Goal: Information Seeking & Learning: Learn about a topic

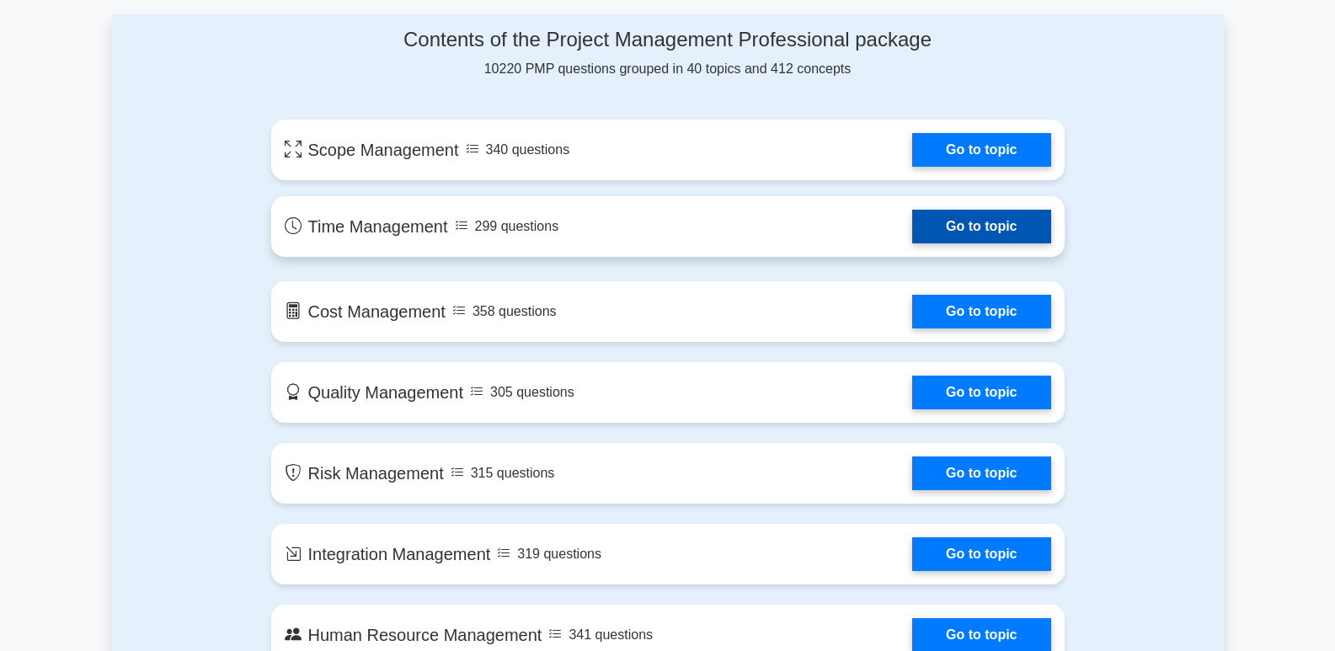
scroll to position [927, 0]
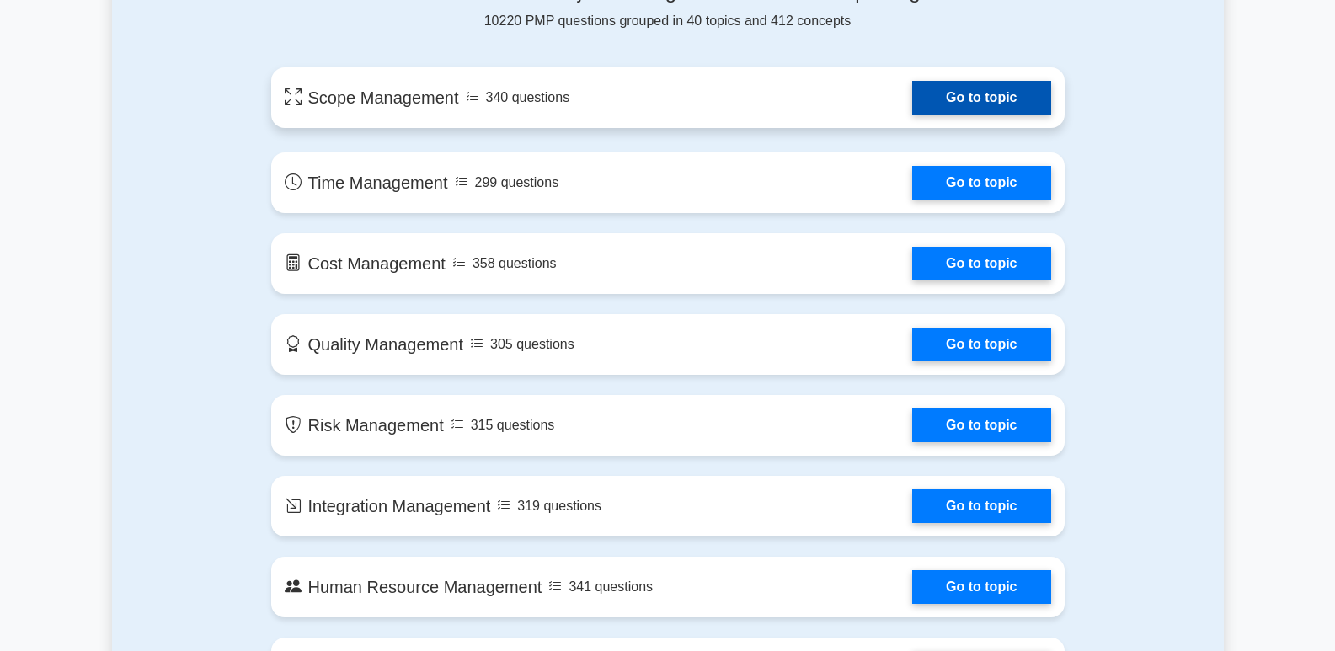
click at [991, 104] on link "Go to topic" at bounding box center [981, 98] width 138 height 34
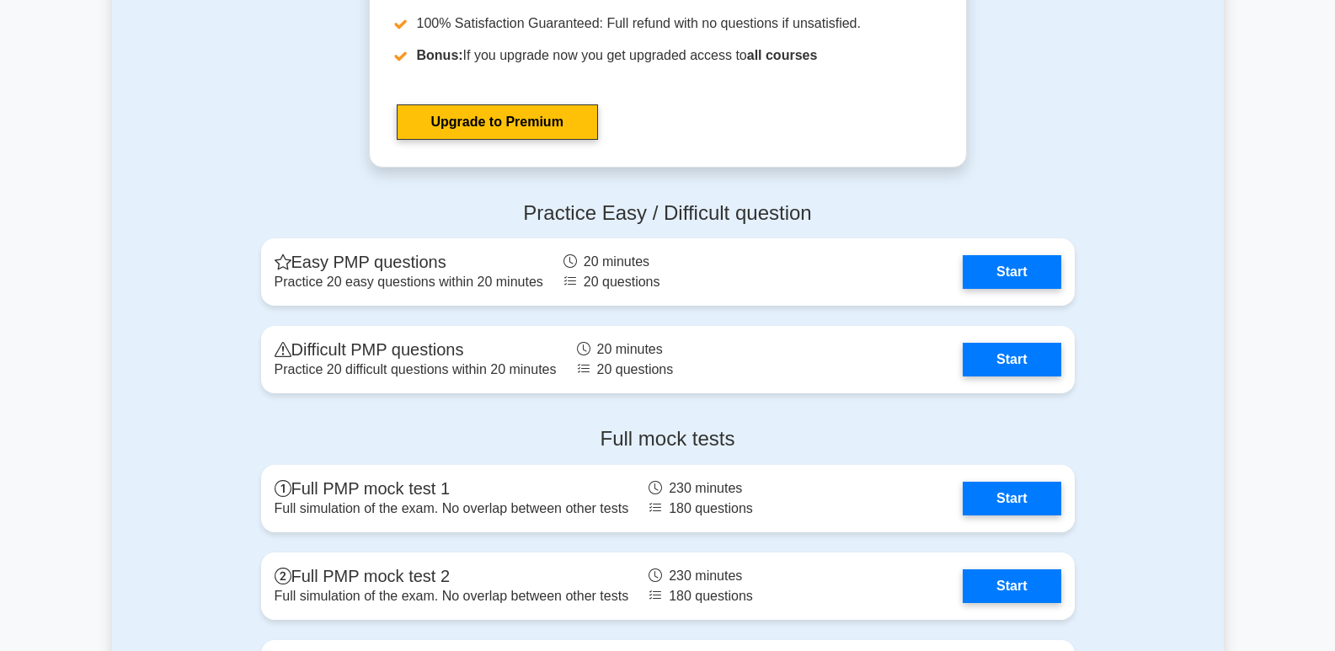
scroll to position [4970, 0]
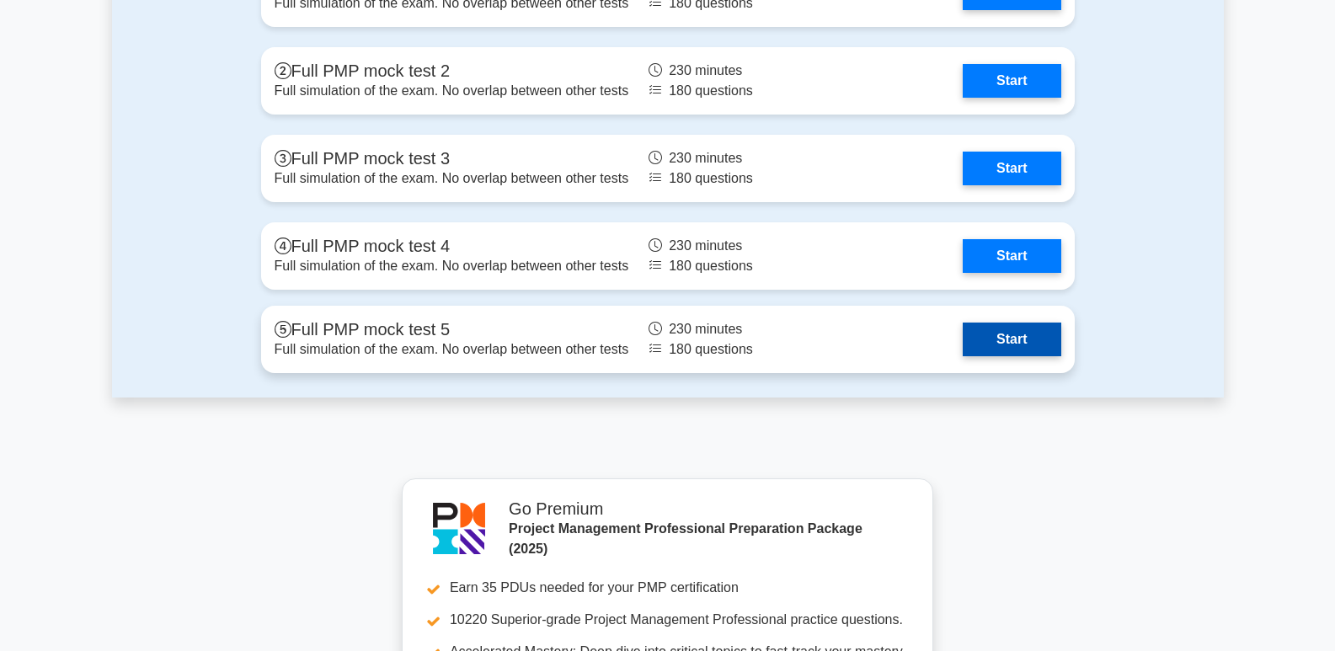
click at [998, 342] on link "Start" at bounding box center [1012, 340] width 98 height 34
click at [1015, 339] on link "Start" at bounding box center [1012, 340] width 98 height 34
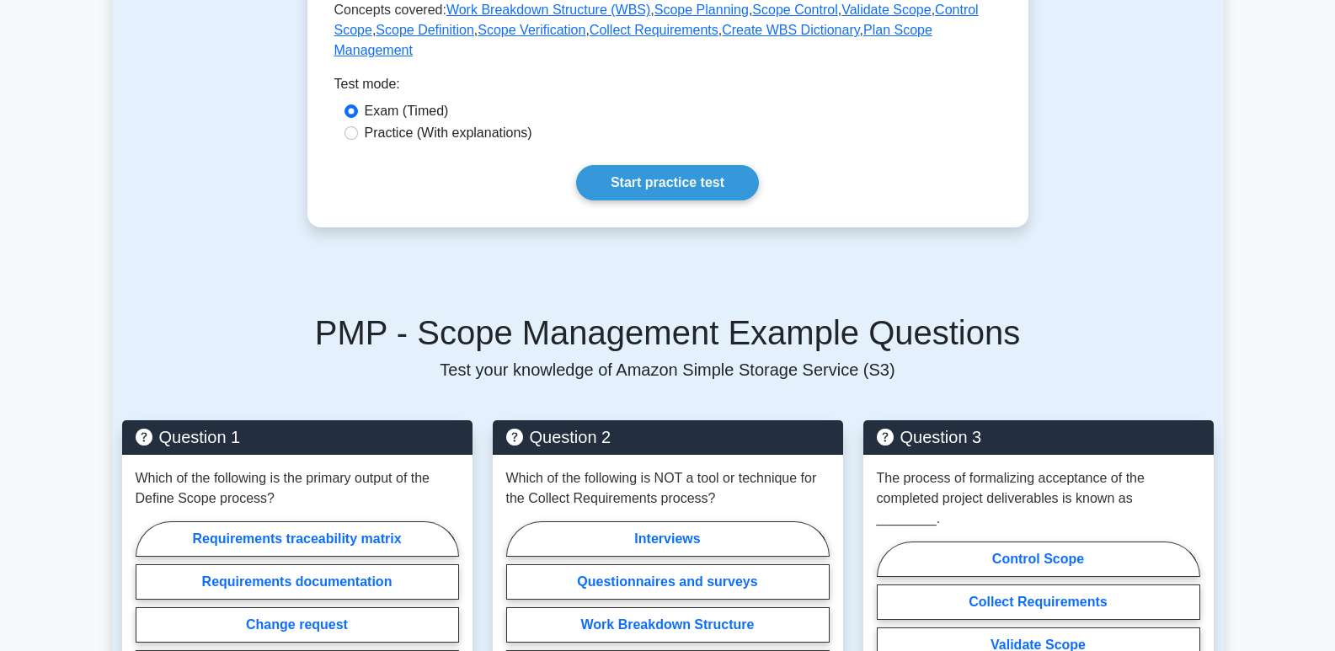
scroll to position [758, 0]
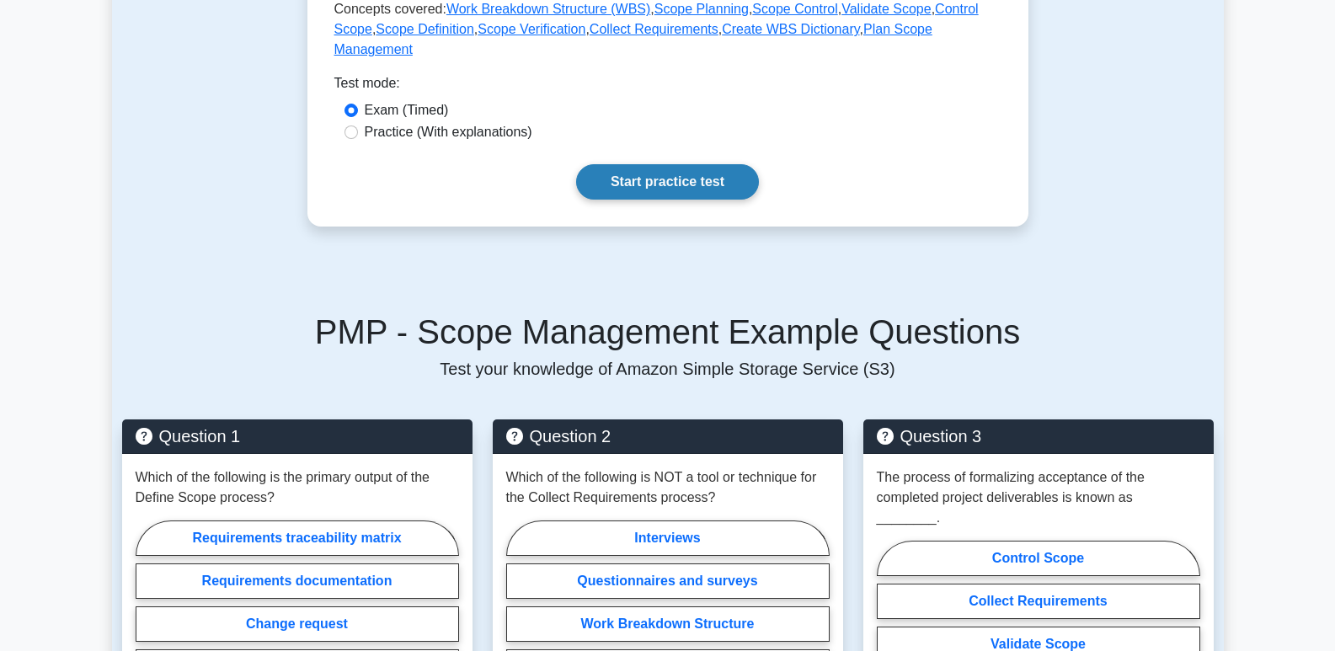
click at [638, 166] on link "Start practice test" at bounding box center [667, 181] width 183 height 35
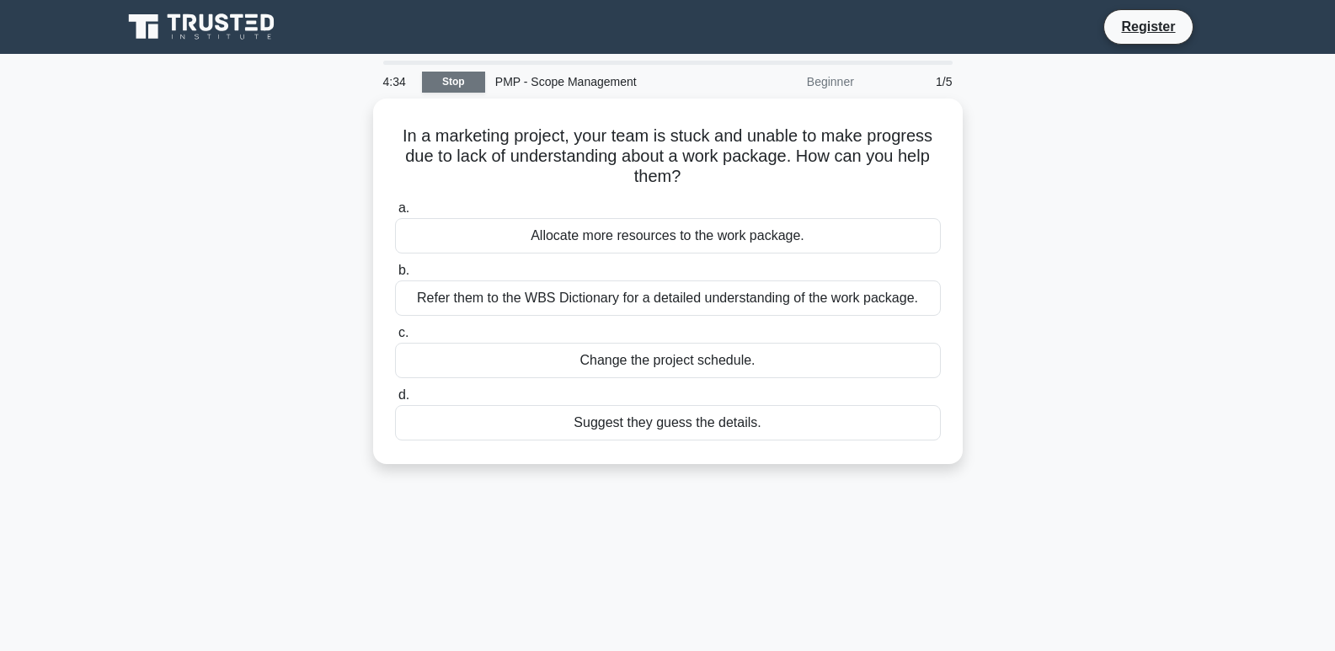
click at [457, 77] on link "Stop" at bounding box center [453, 82] width 63 height 21
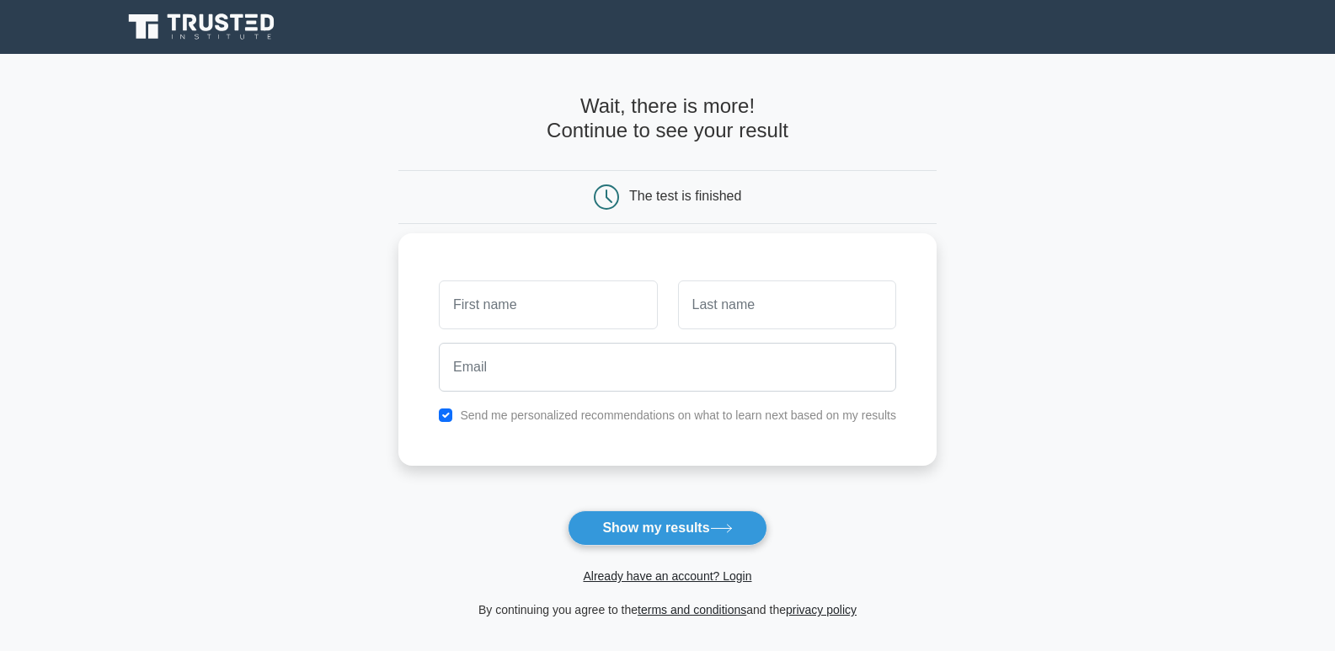
click at [526, 314] on input "text" at bounding box center [548, 304] width 218 height 49
type input "SAIM"
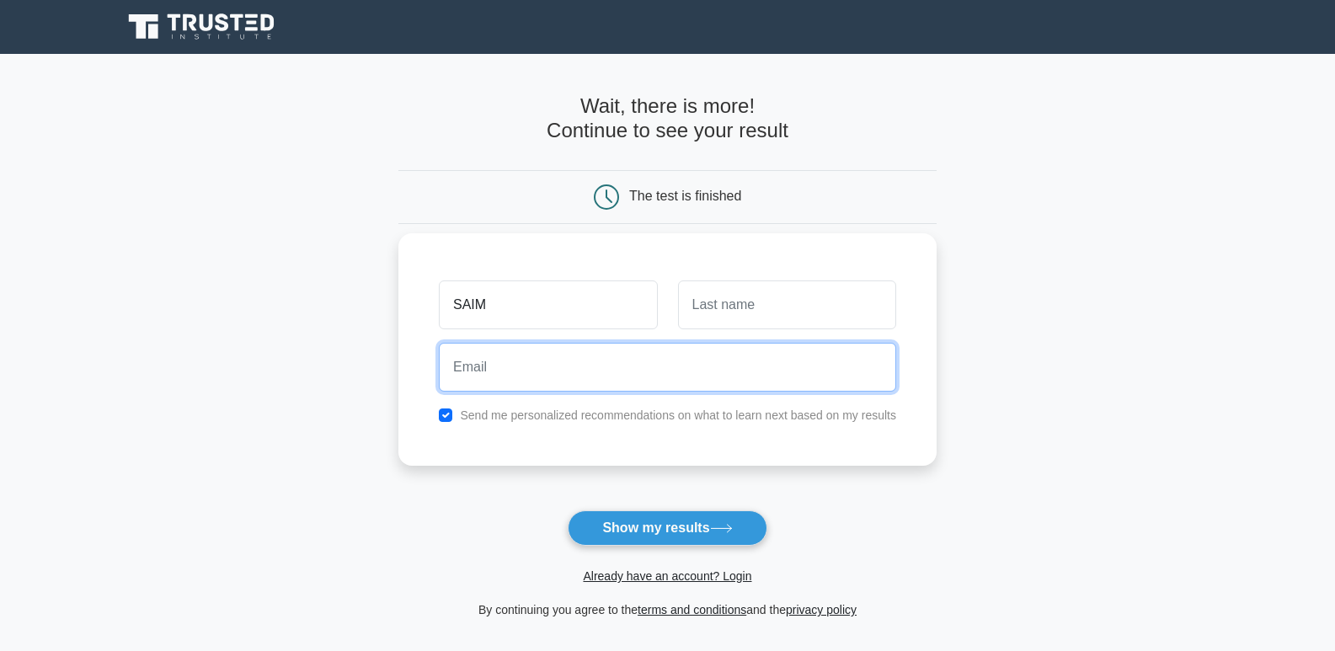
click at [568, 363] on input "email" at bounding box center [667, 367] width 457 height 49
type input "sherazkabeer10@gmail.com"
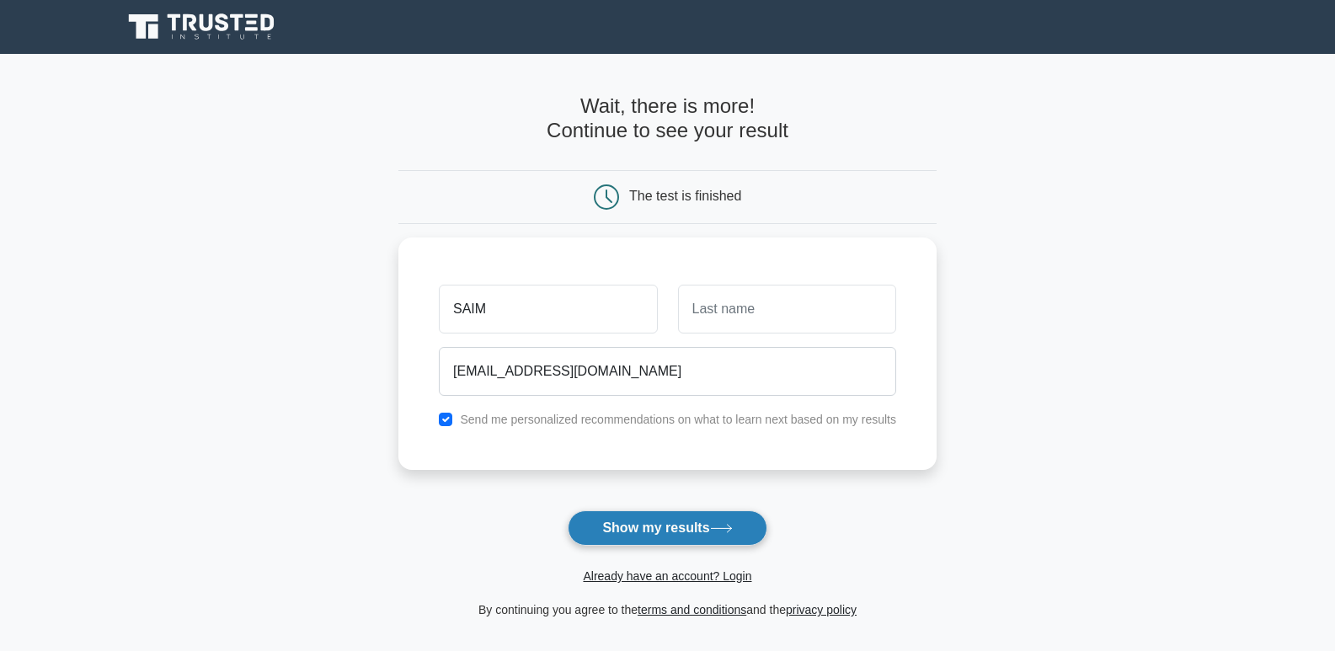
click at [665, 526] on button "Show my results" at bounding box center [667, 527] width 199 height 35
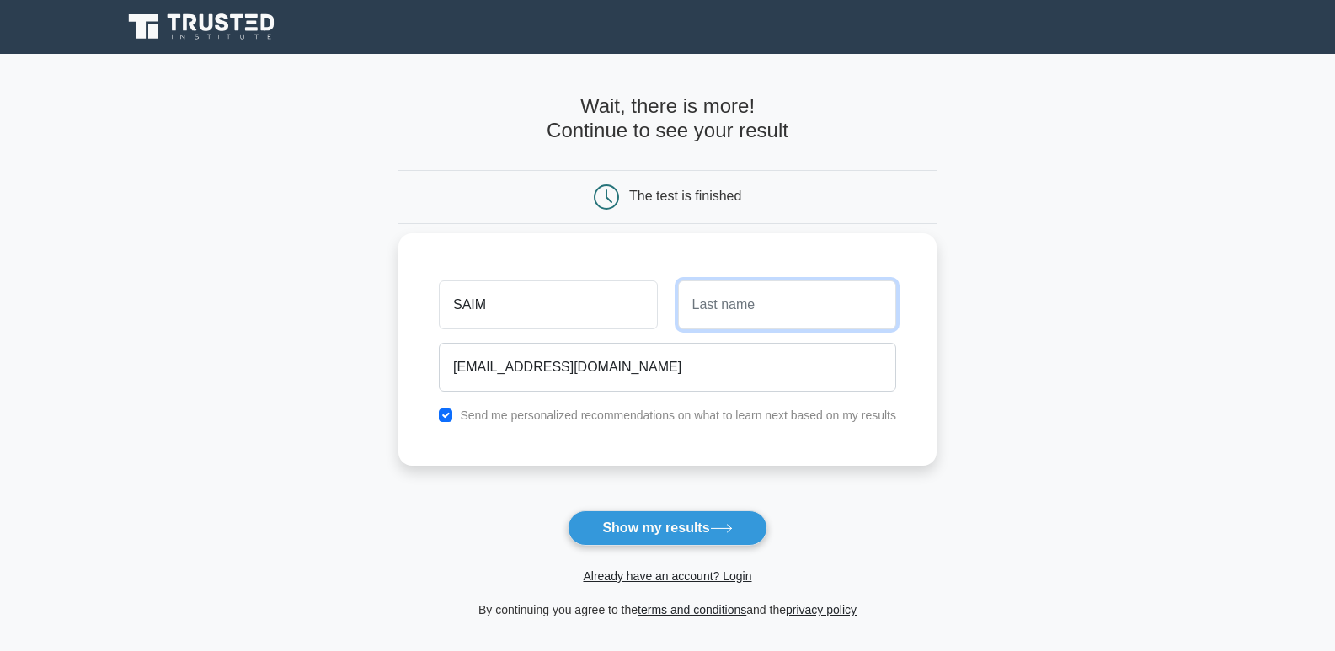
click at [732, 316] on input "text" at bounding box center [787, 304] width 218 height 49
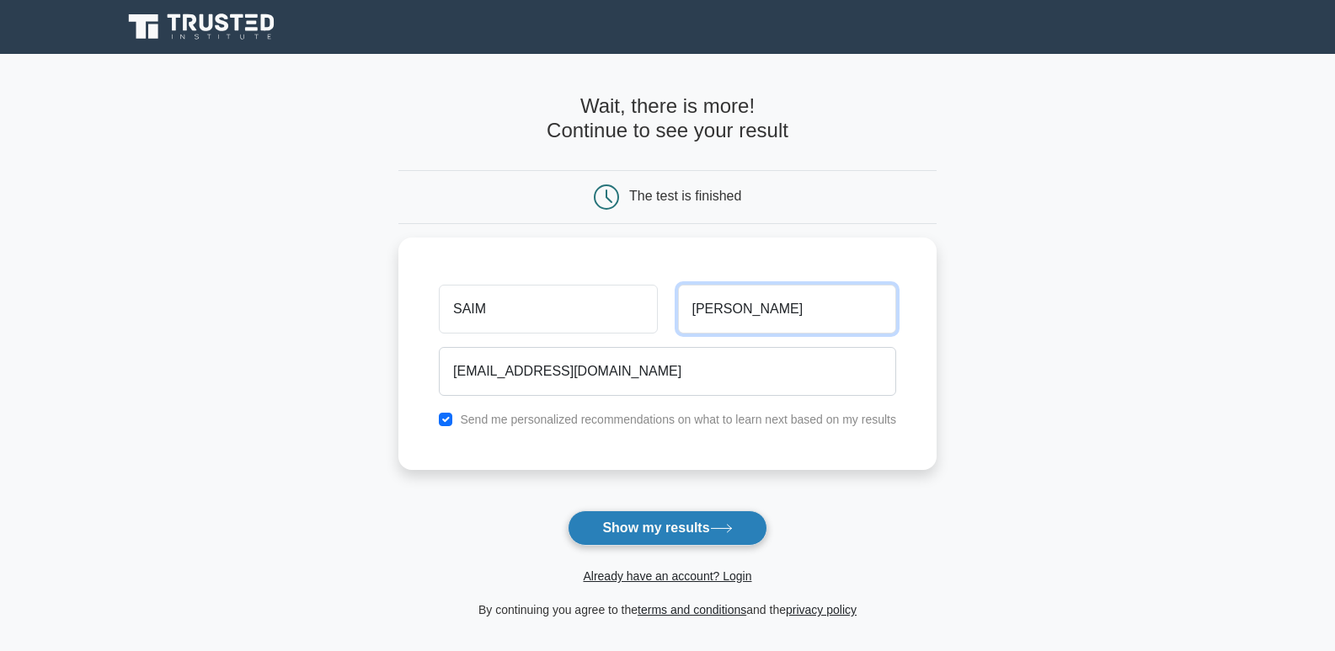
type input "KHANM"
click at [643, 524] on button "Show my results" at bounding box center [667, 527] width 199 height 35
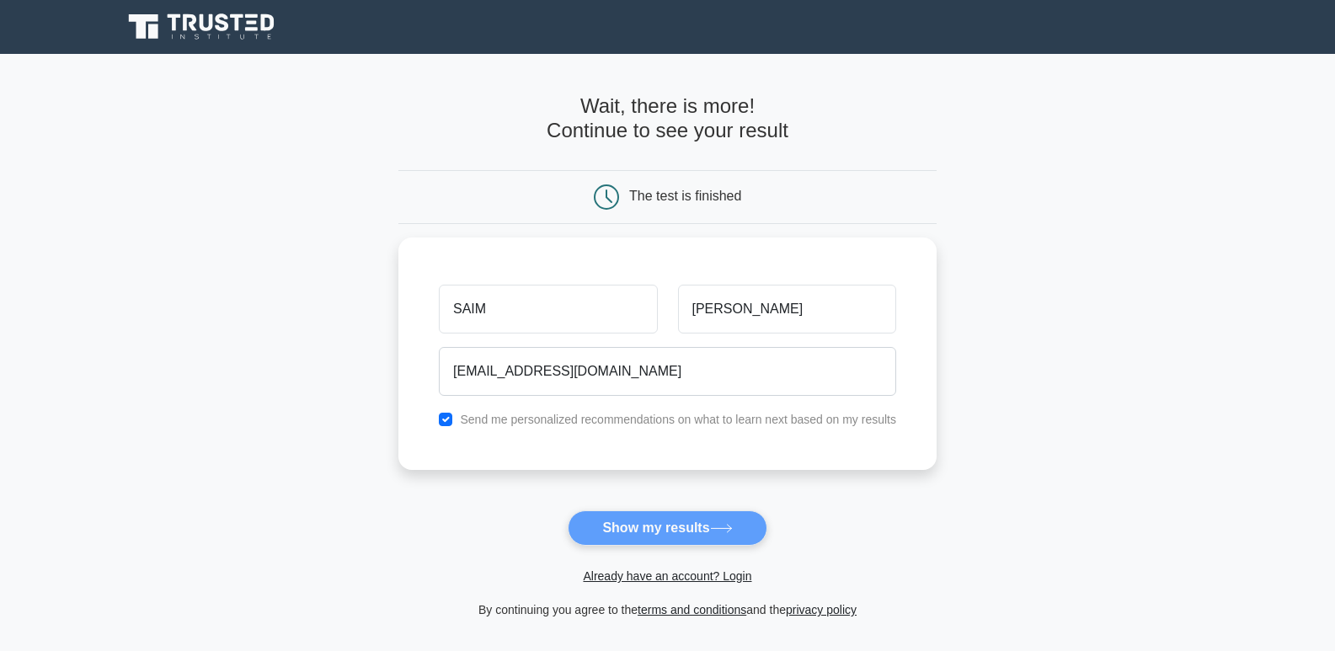
click at [703, 538] on form "Wait, there is more! Continue to see your result The test is finished SAIM KHANM" at bounding box center [667, 357] width 538 height 526
click at [679, 519] on form "Wait, there is more! Continue to see your result The test is finished SAIM KHANM" at bounding box center [667, 357] width 538 height 526
click at [677, 520] on form "Wait, there is more! Continue to see your result The test is finished SAIM KHANM" at bounding box center [667, 357] width 538 height 526
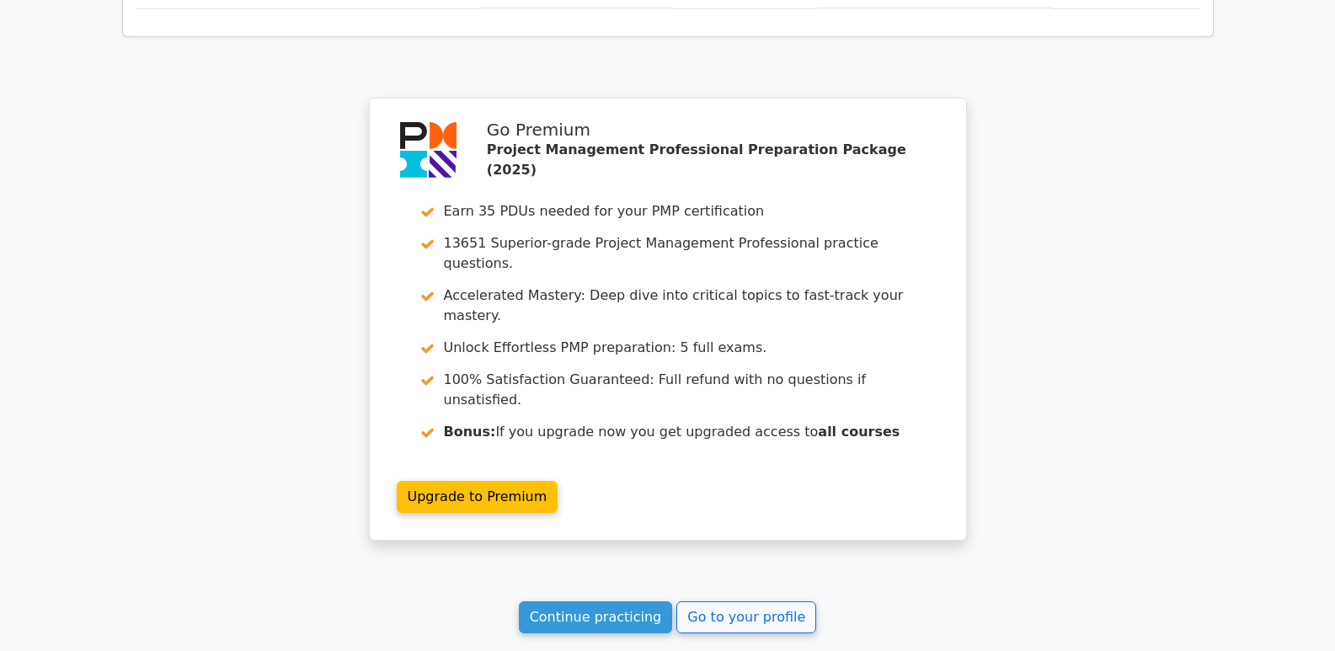
scroll to position [1420, 0]
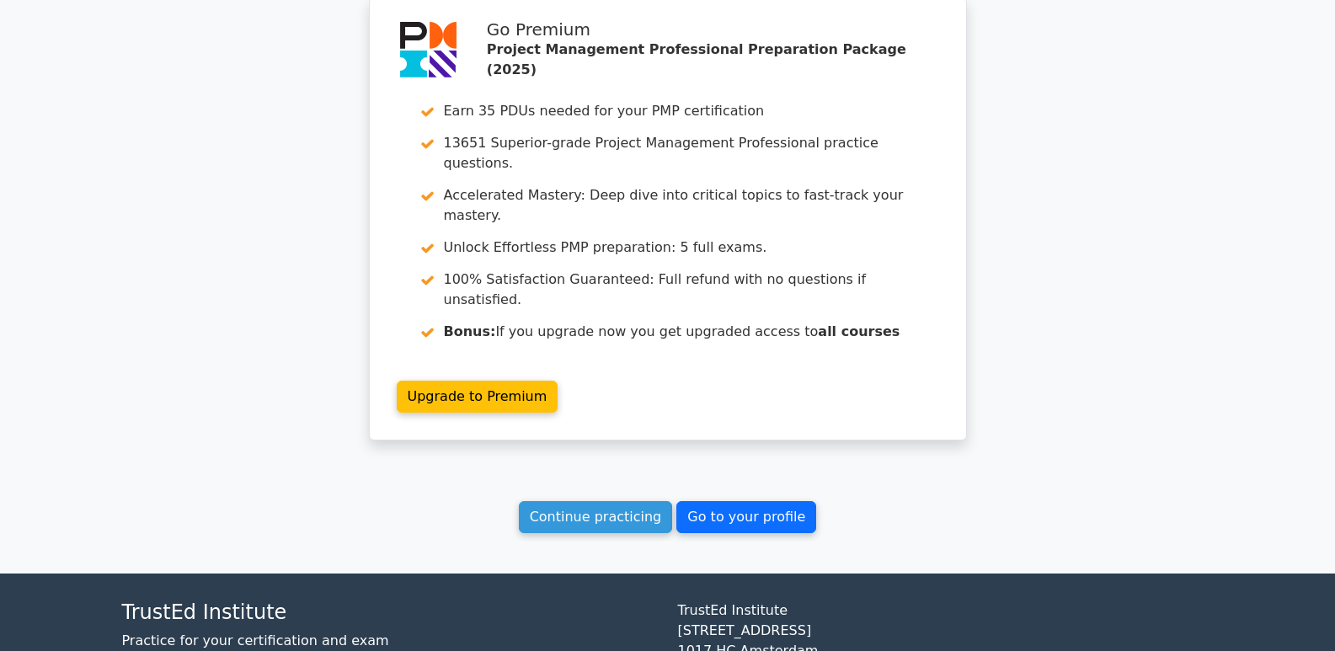
click at [754, 501] on link "Go to your profile" at bounding box center [746, 517] width 140 height 32
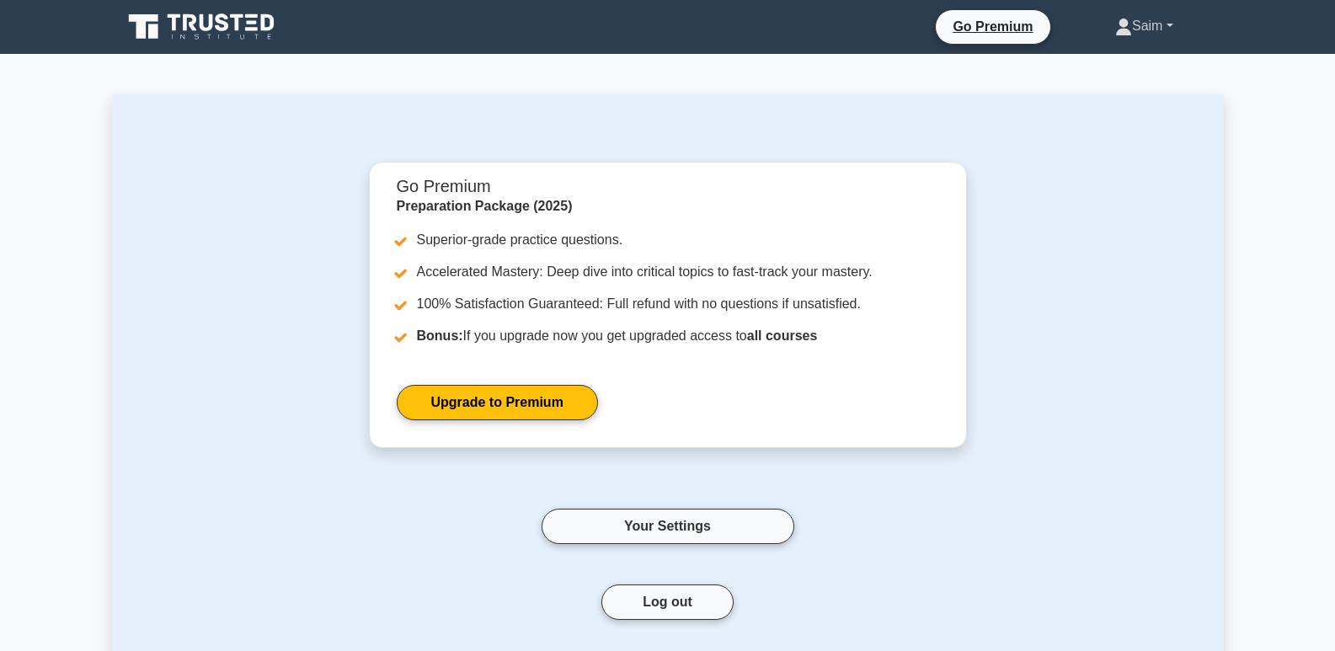
click at [1158, 30] on link "Saim" at bounding box center [1144, 26] width 139 height 34
click at [1138, 56] on link "Profile" at bounding box center [1142, 65] width 133 height 27
click at [678, 533] on link "Your Settings" at bounding box center [668, 526] width 253 height 35
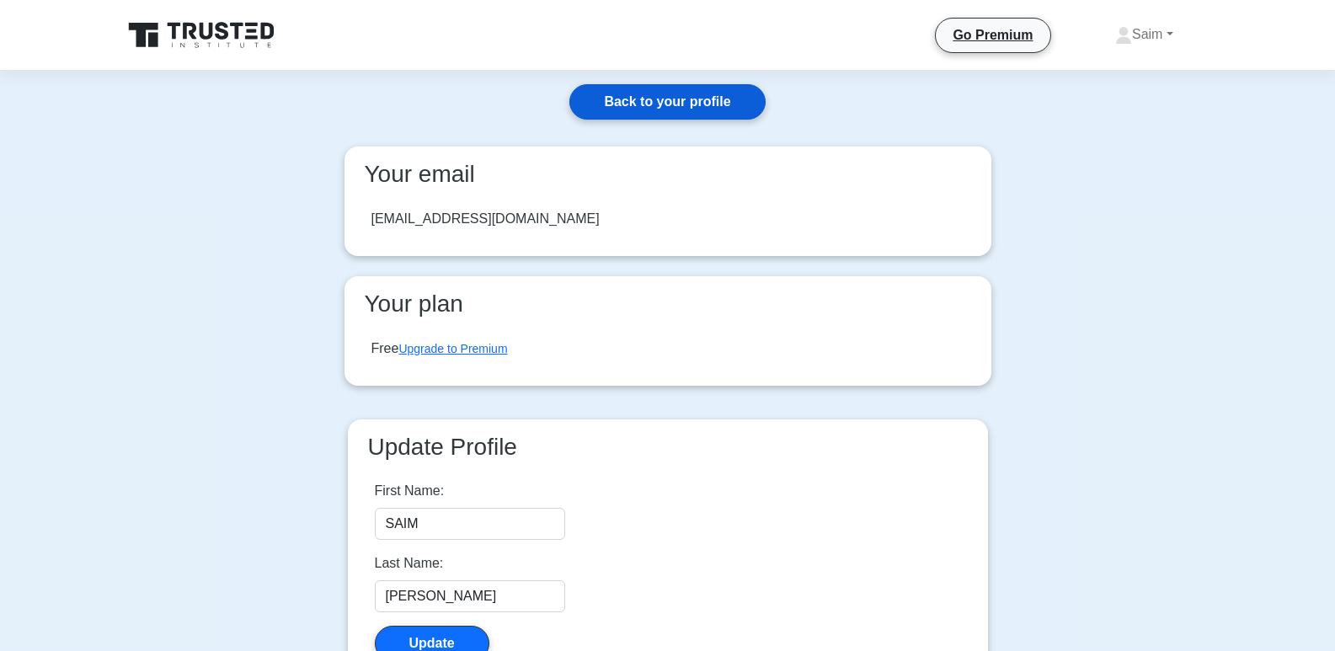
click at [682, 104] on link "Back to your profile" at bounding box center [666, 101] width 195 height 35
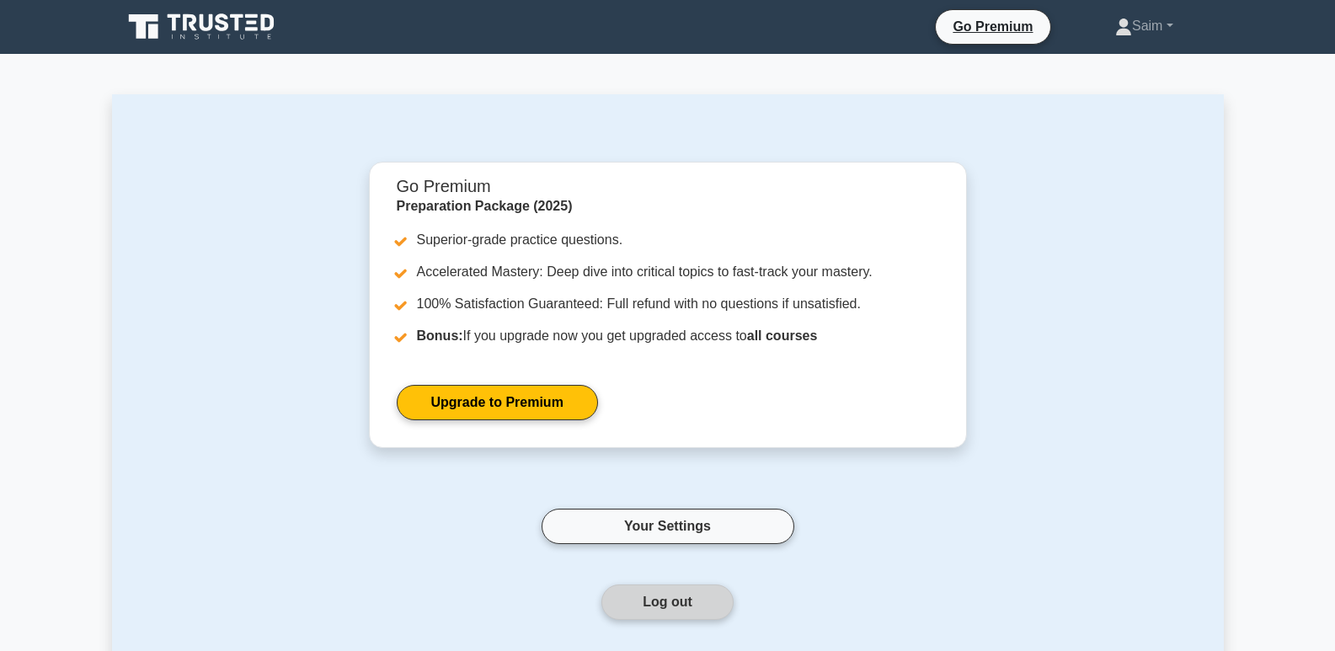
click at [639, 591] on button "Log out" at bounding box center [667, 602] width 132 height 35
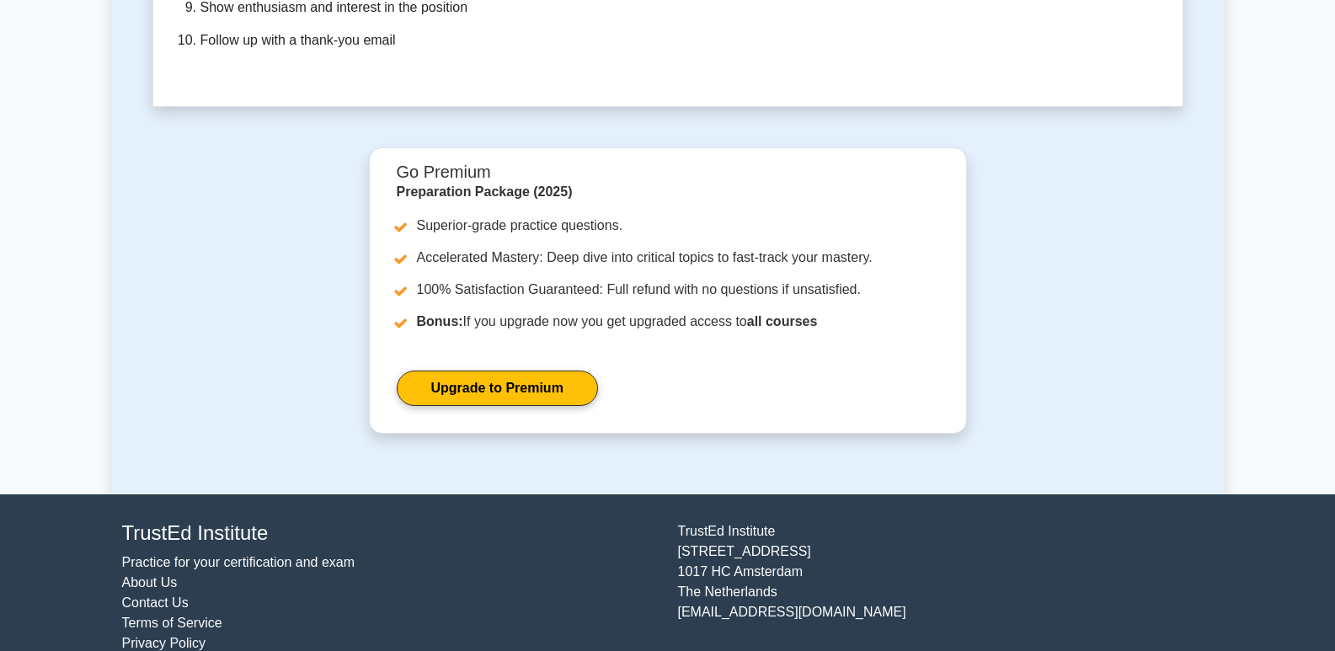
scroll to position [4717, 0]
